Goal: Information Seeking & Learning: Learn about a topic

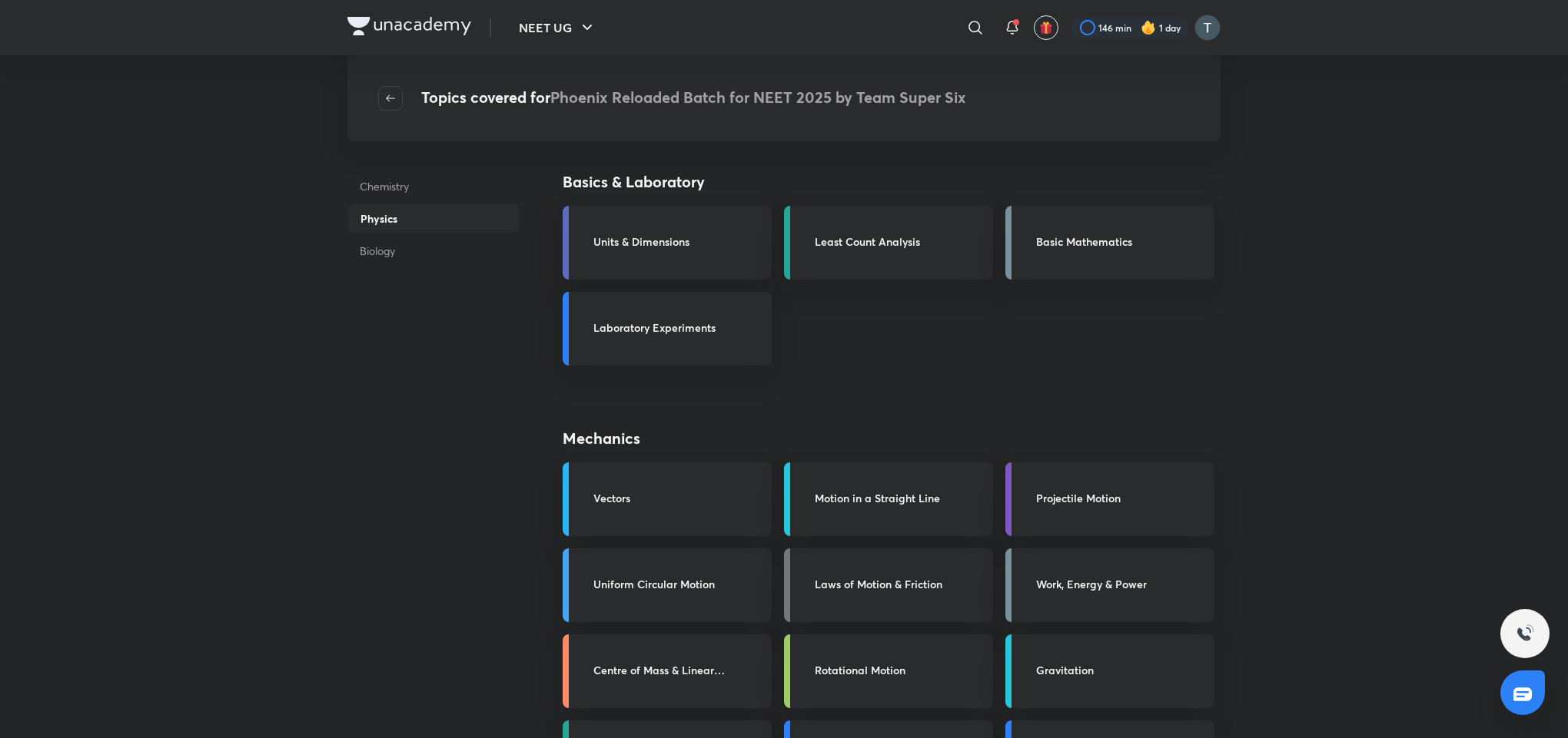
scroll to position [722, 0]
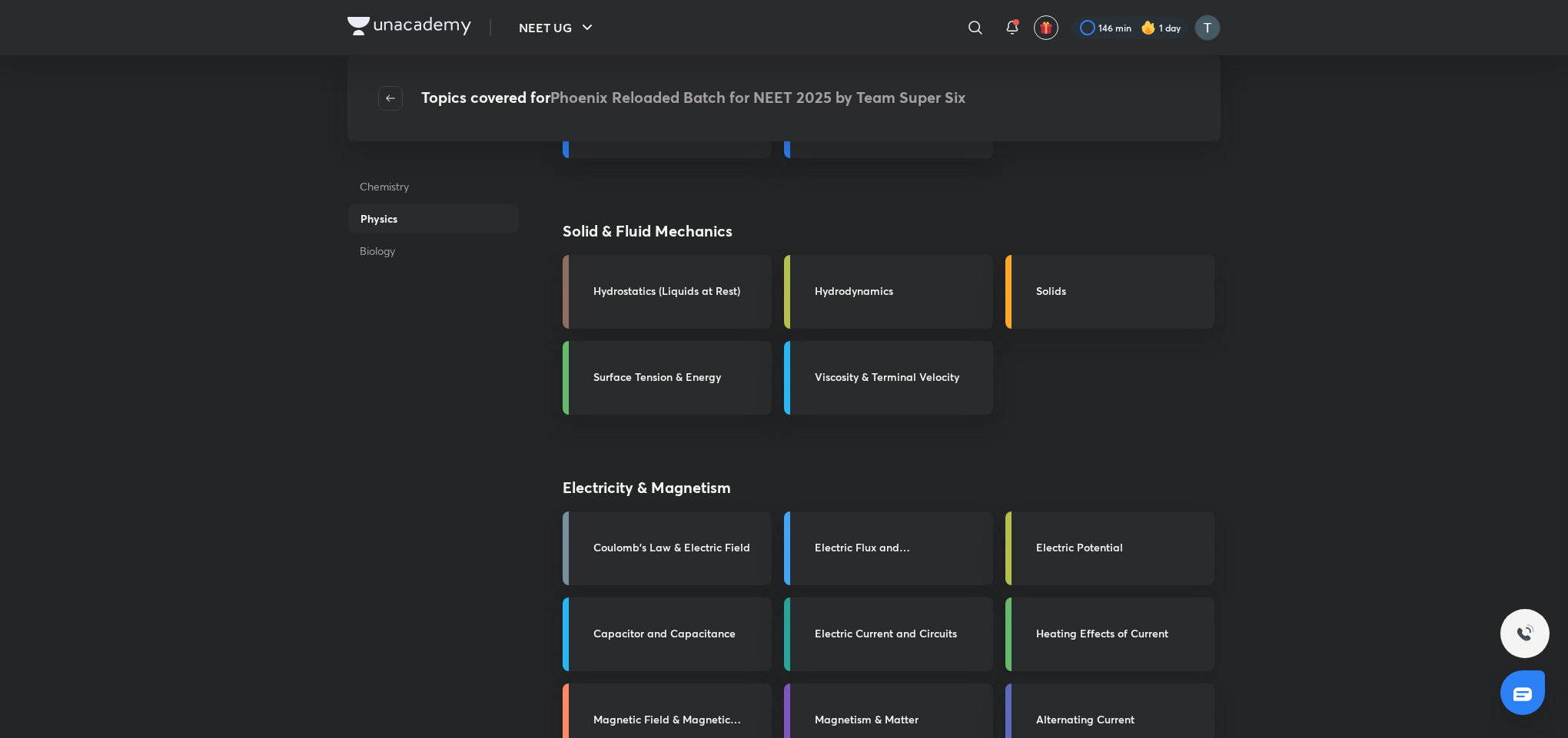
click at [1091, 629] on h3 "Heating Effects of Current" at bounding box center [1120, 633] width 169 height 16
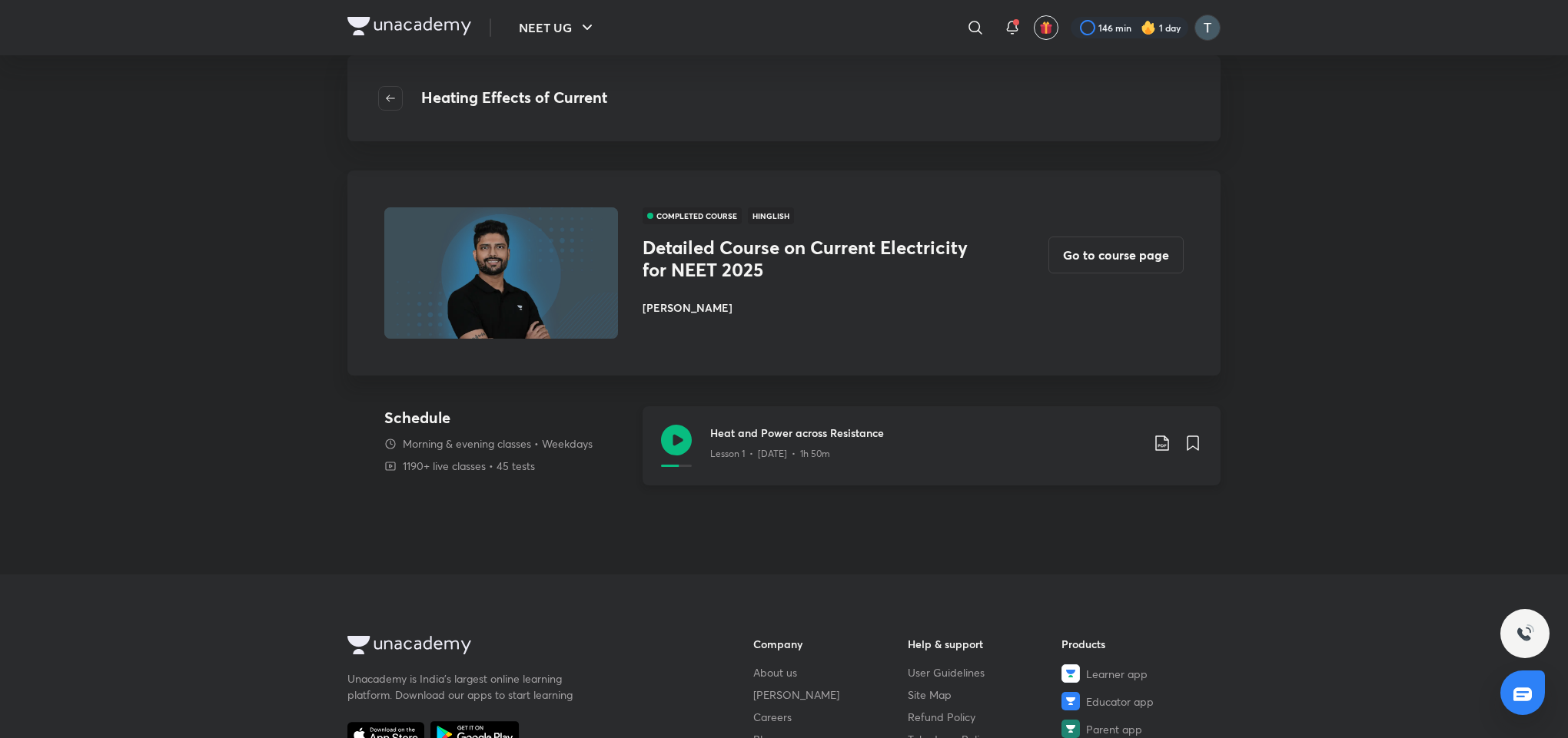
click at [764, 471] on div "Heat and Power across Resistance Lesson 1 • Nov 5 • 1h 50m" at bounding box center [932, 446] width 578 height 79
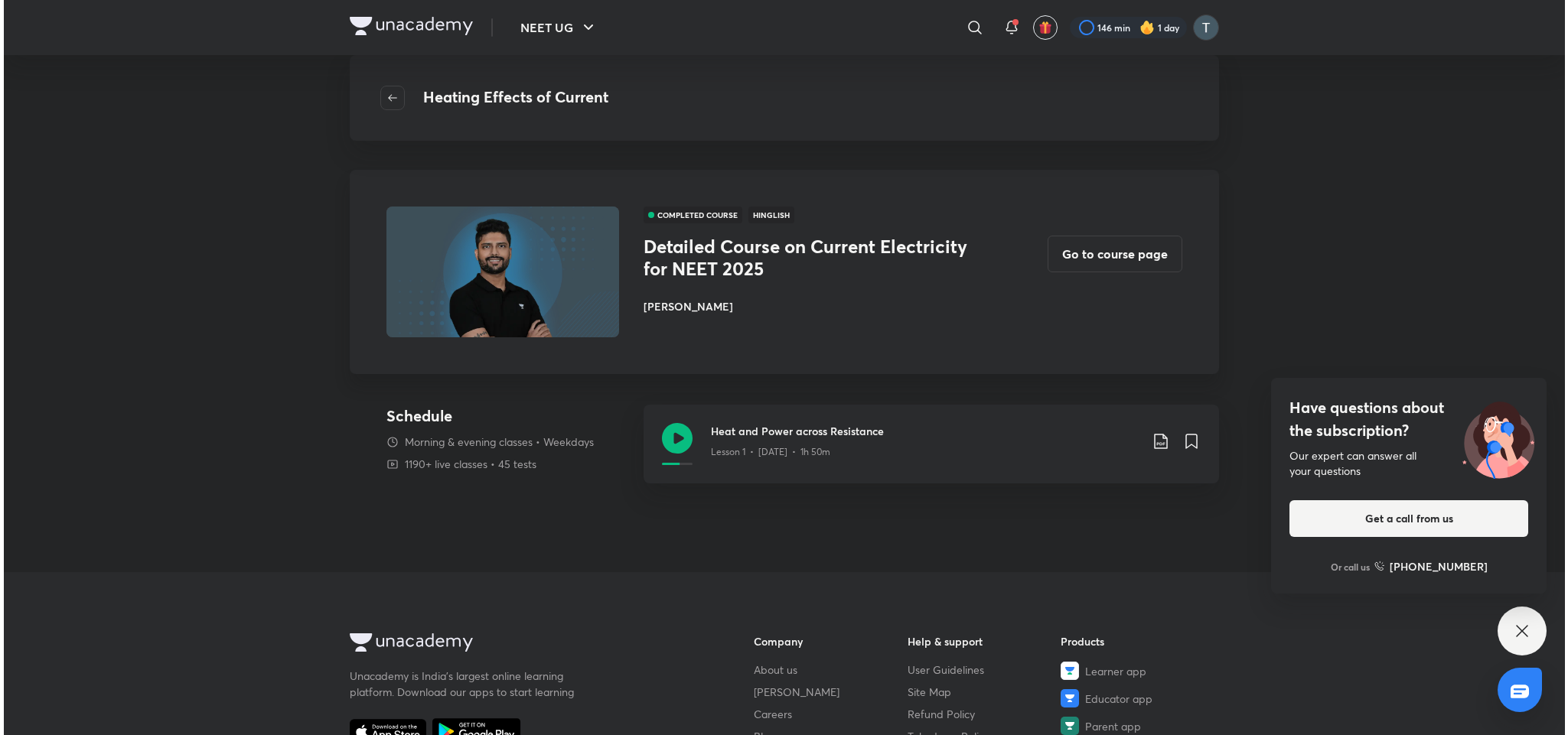
scroll to position [345, 0]
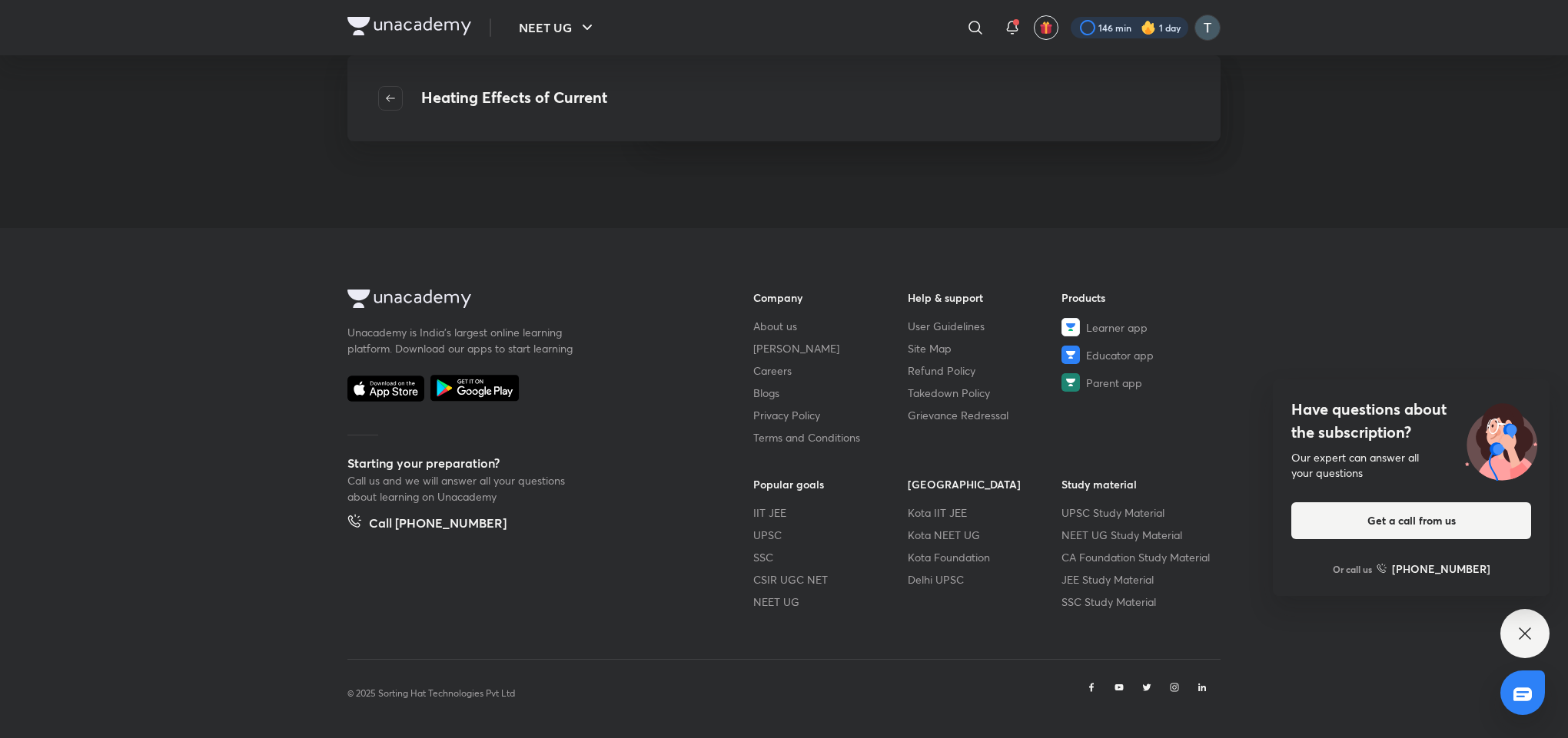
click at [1119, 29] on div at bounding box center [1129, 28] width 118 height 22
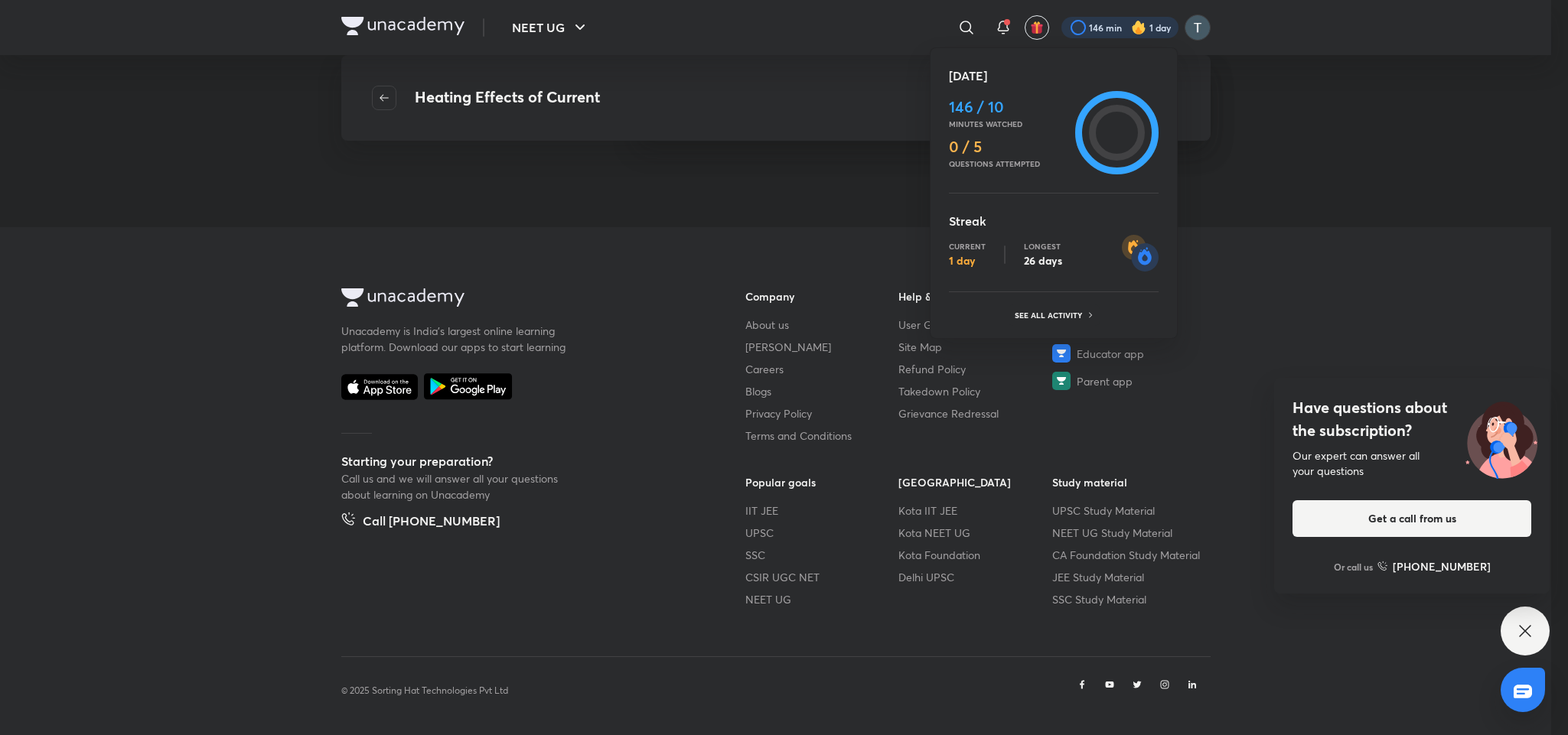
click at [1269, 198] on div at bounding box center [784, 368] width 1568 height 735
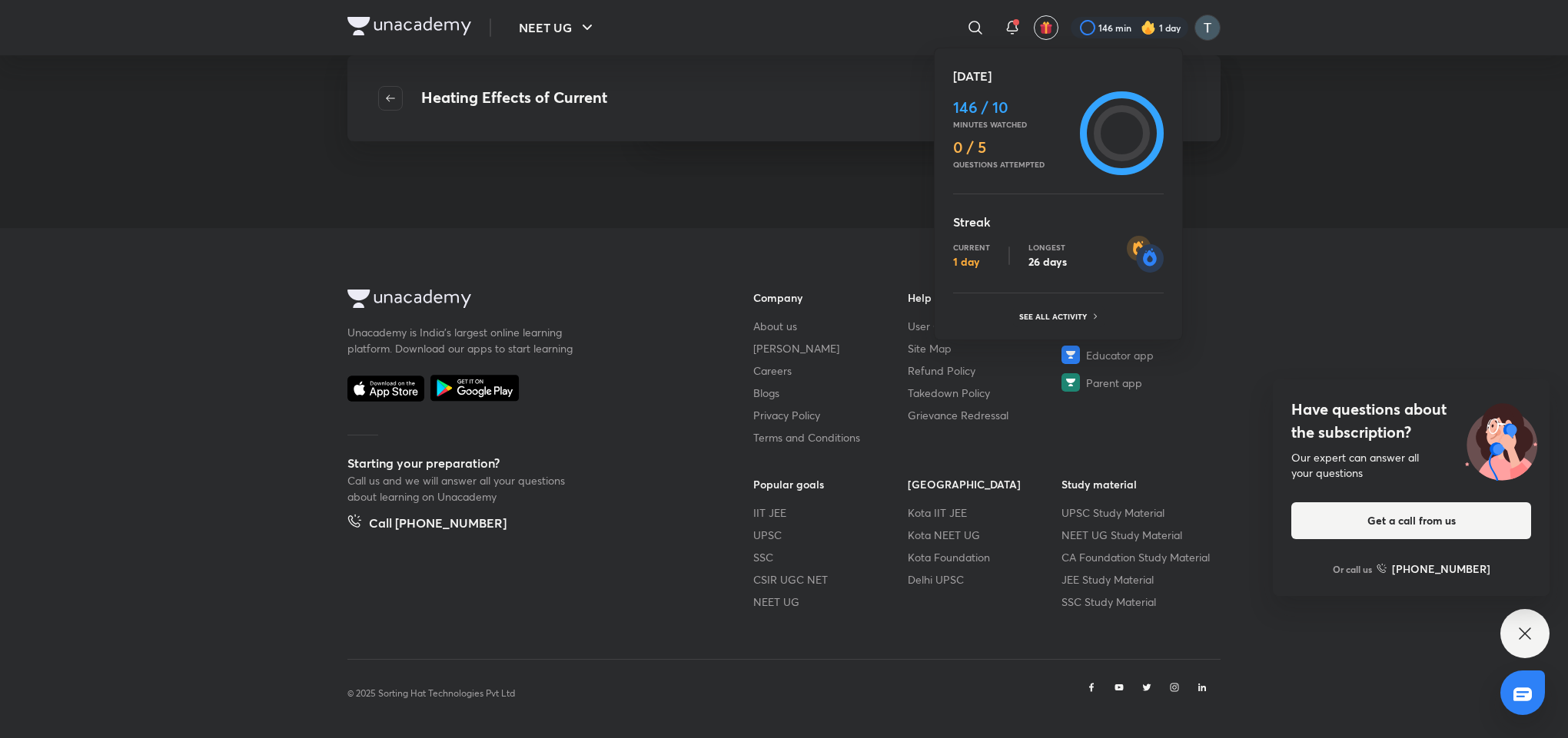
click at [1275, 199] on div "Today 146 / 10 Minutes watched 0 / 5 Questions attempted Streak Current 1 day L…" at bounding box center [784, 369] width 1568 height 738
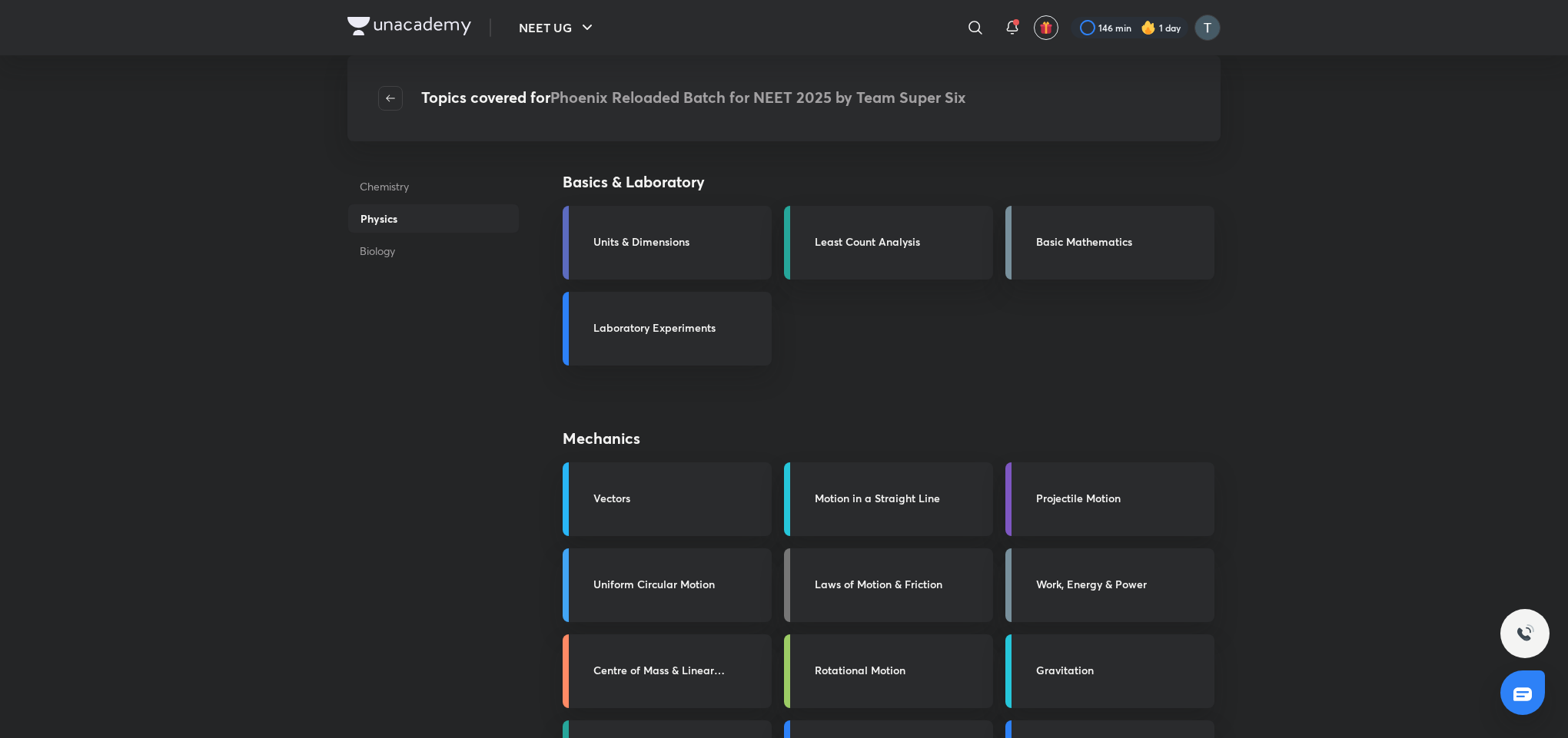
scroll to position [646, 0]
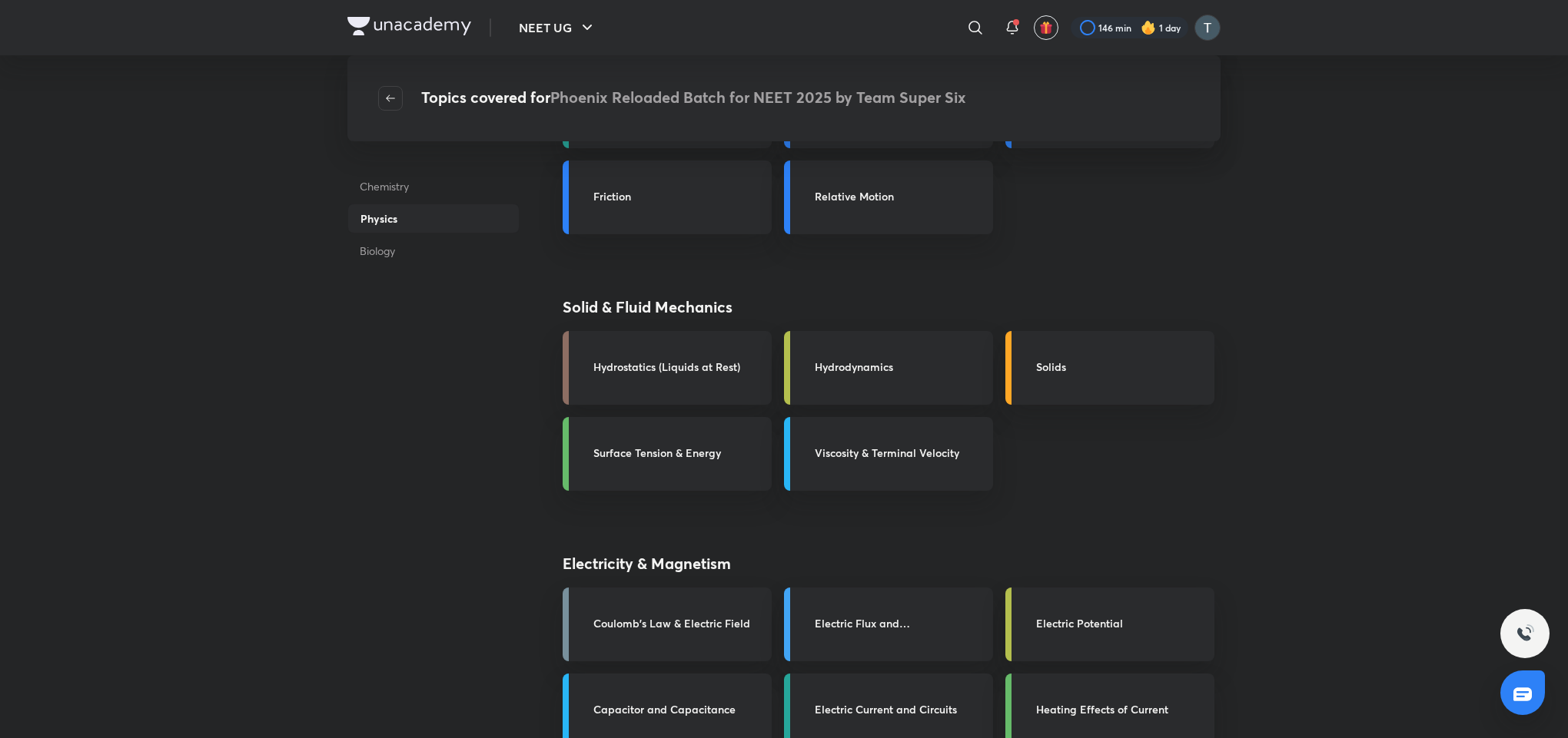
click at [875, 715] on h3 "Electric Current and Circuits" at bounding box center [899, 709] width 169 height 16
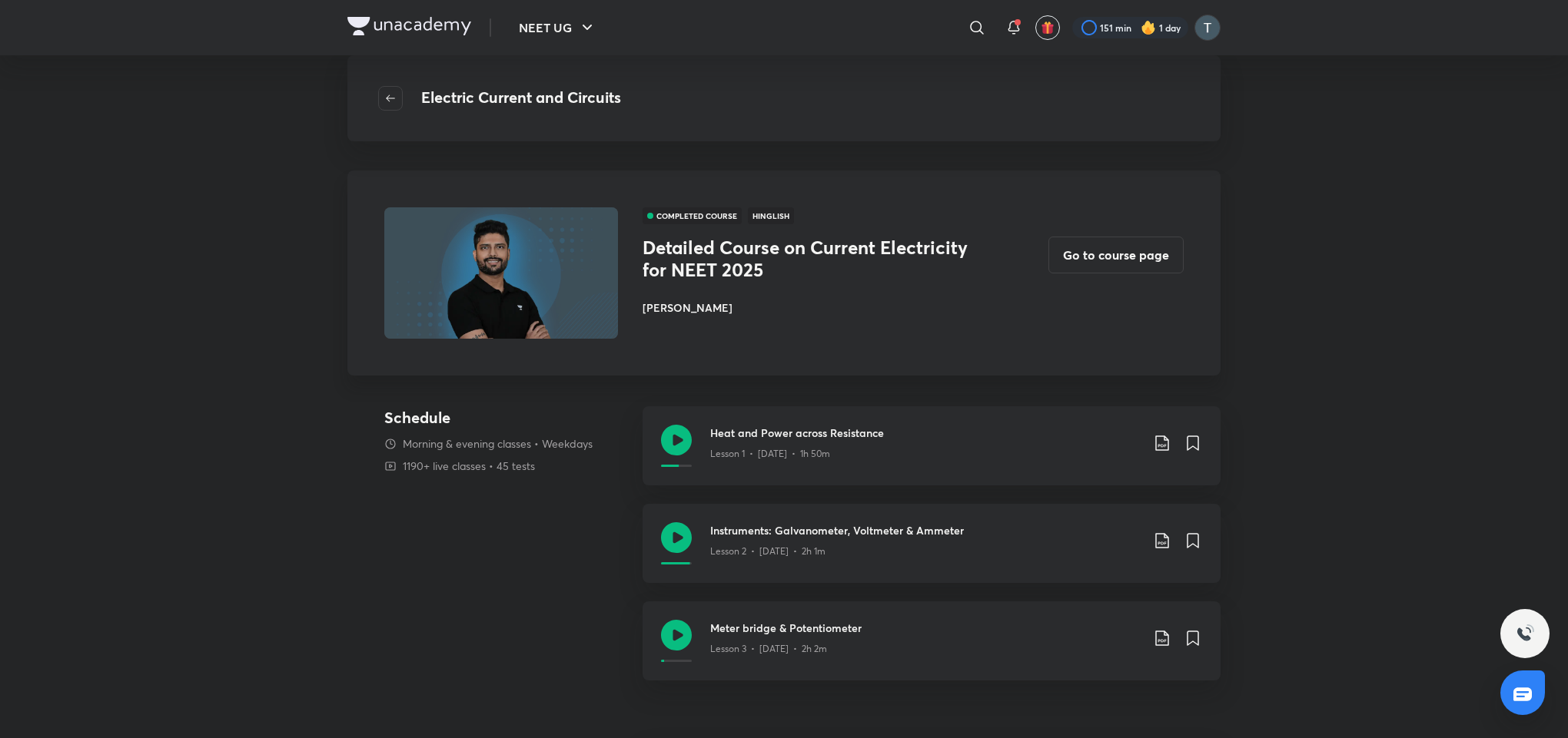
scroll to position [596, 0]
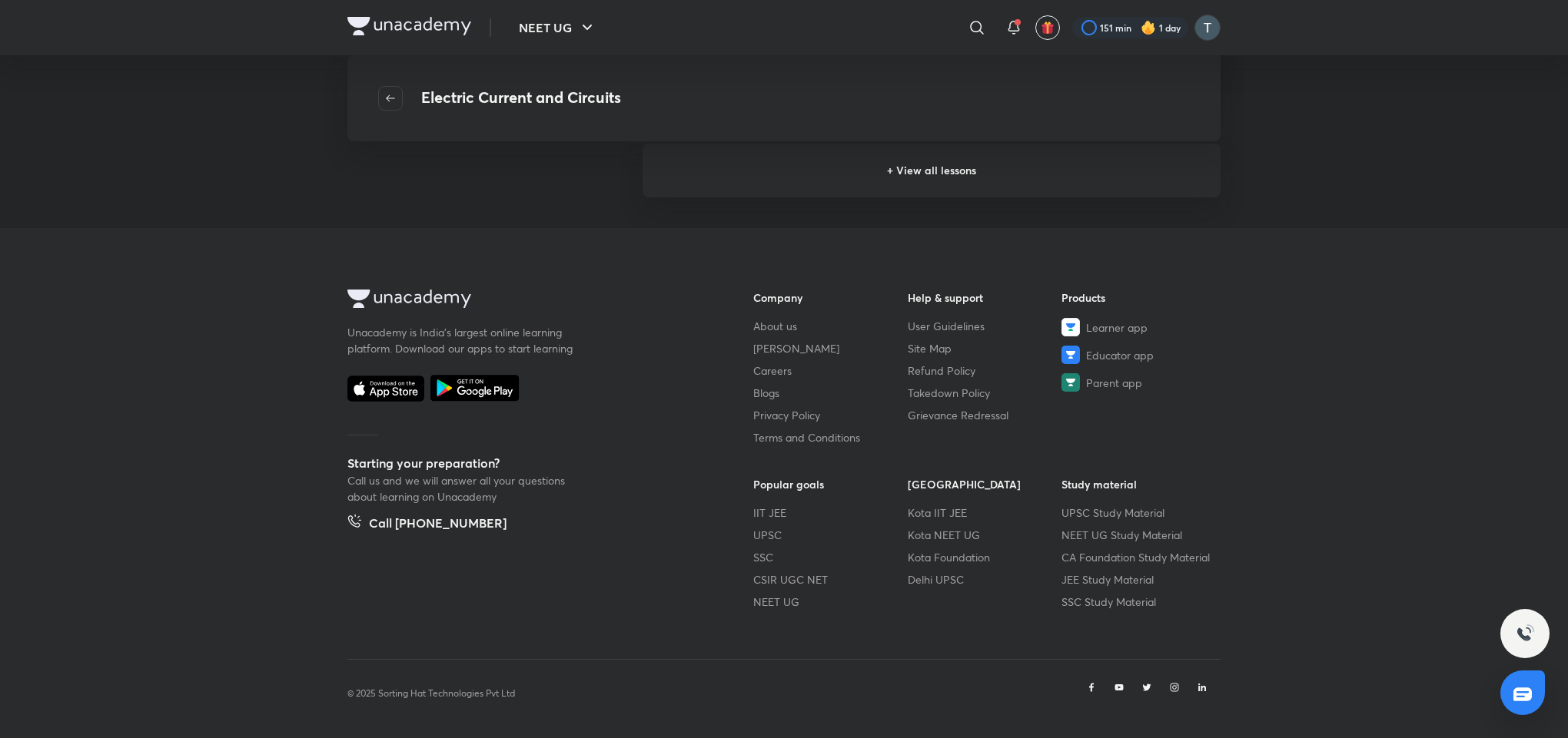
click at [1002, 145] on h6 "+ View all lessons" at bounding box center [932, 170] width 578 height 54
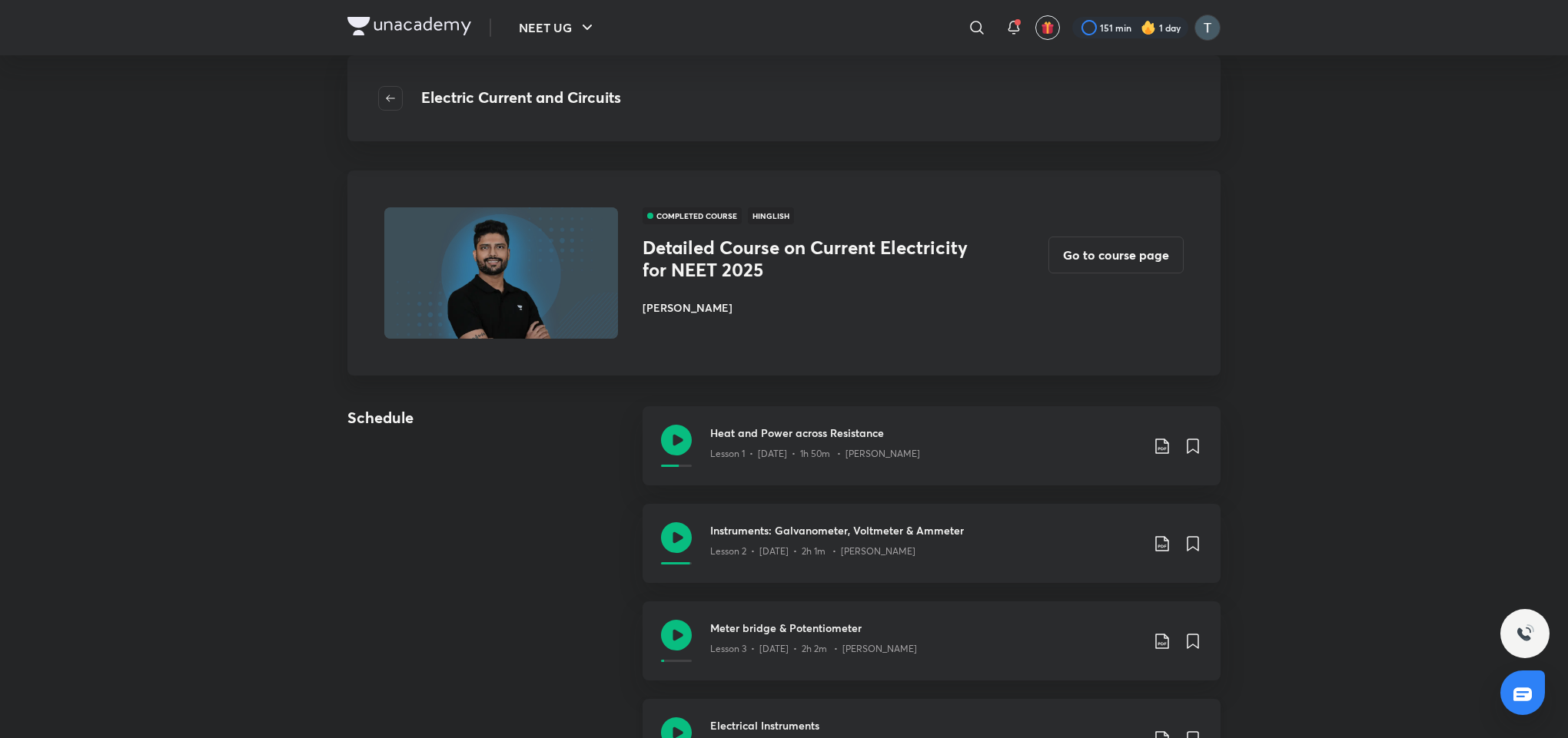
click at [904, 704] on div "Electrical Instruments Lesson 4 • Nov 10 • 1h 37m • Prateek Jain" at bounding box center [932, 739] width 578 height 79
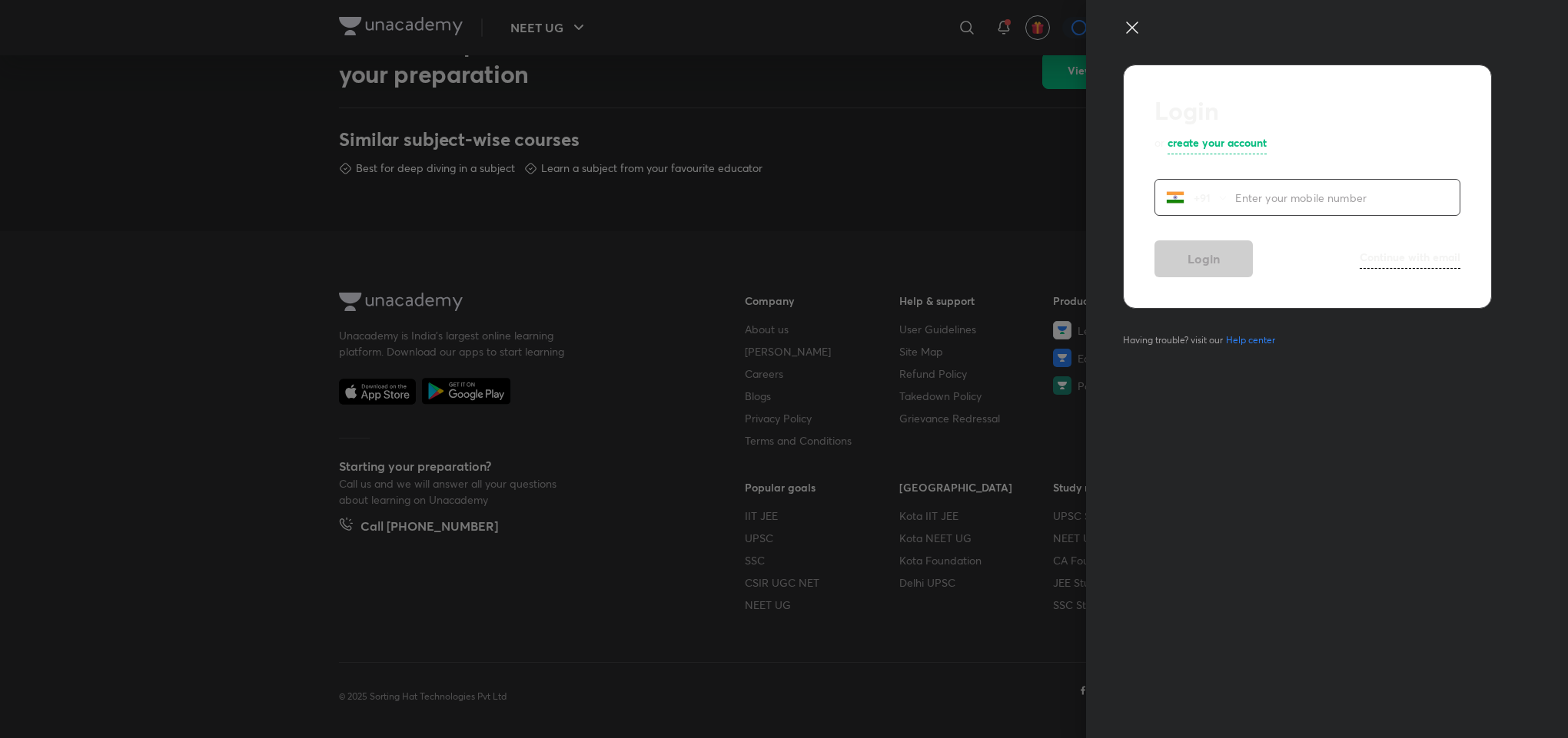
scroll to position [737, 0]
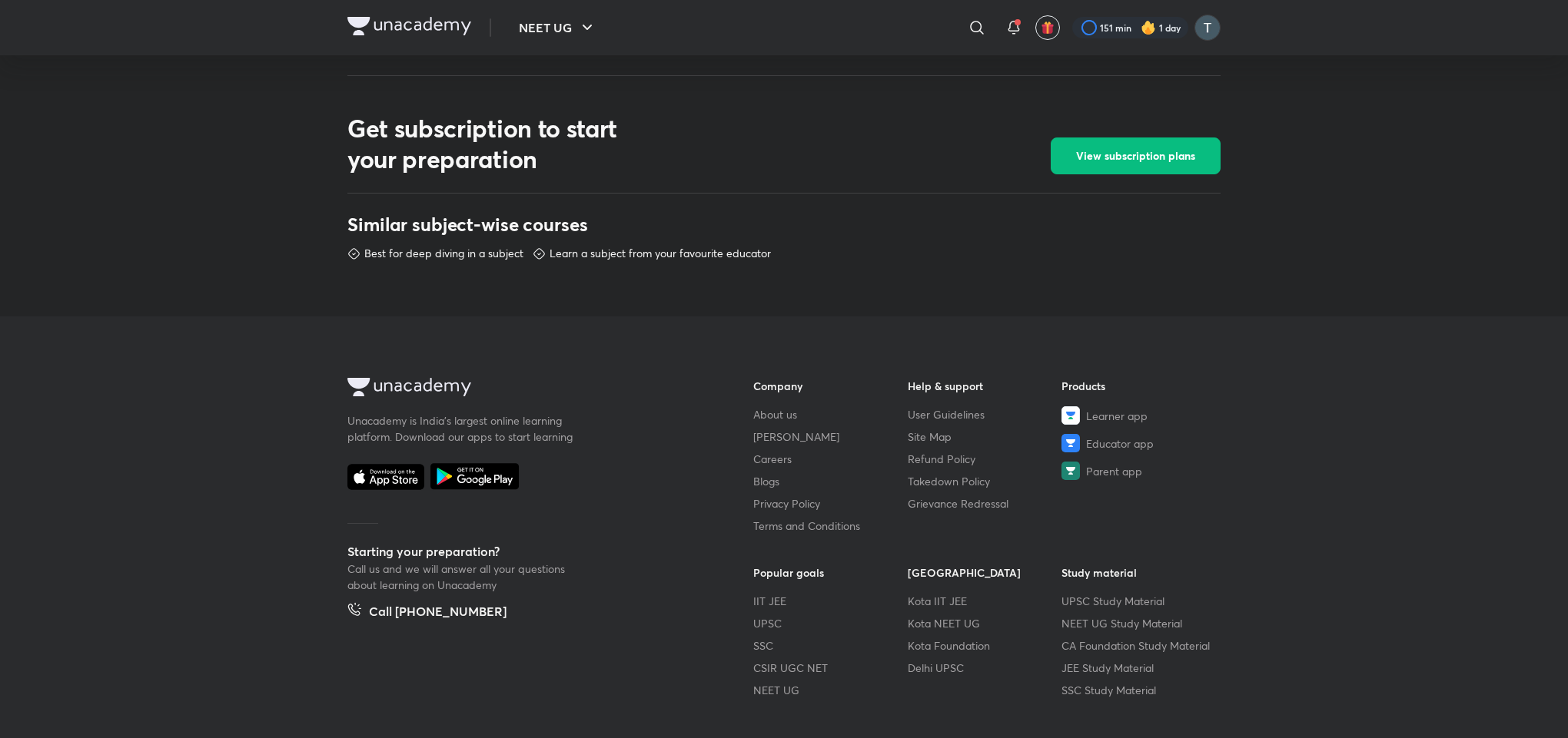
scroll to position [591, 0]
